Goal: Transaction & Acquisition: Subscribe to service/newsletter

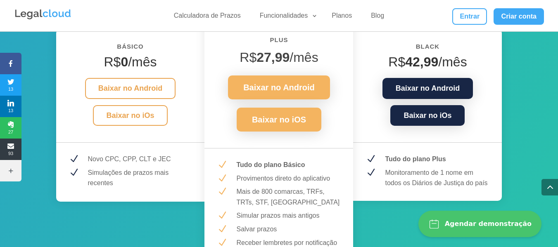
scroll to position [1198, 0]
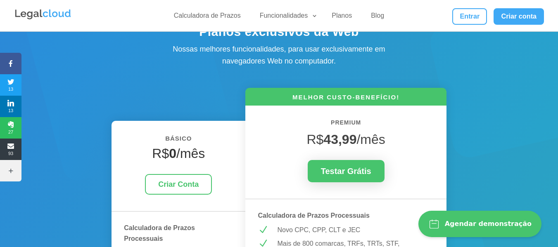
scroll to position [0, 0]
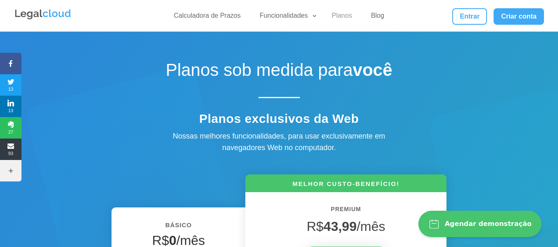
click at [337, 14] on link "Planos" at bounding box center [342, 18] width 30 height 12
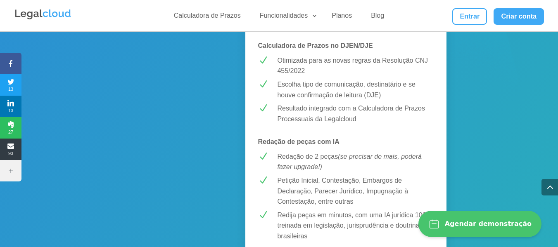
scroll to position [413, 0]
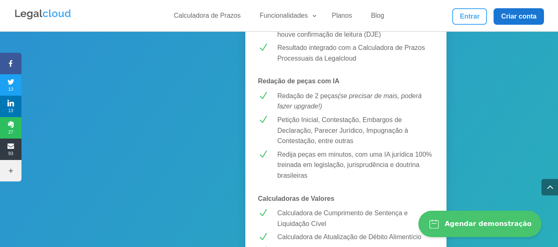
click at [512, 19] on link "Criar conta" at bounding box center [519, 16] width 50 height 17
